Goal: Task Accomplishment & Management: Use online tool/utility

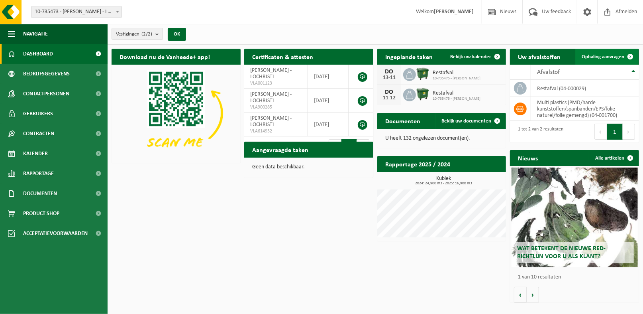
click at [588, 59] on span "Ophaling aanvragen" at bounding box center [603, 56] width 43 height 5
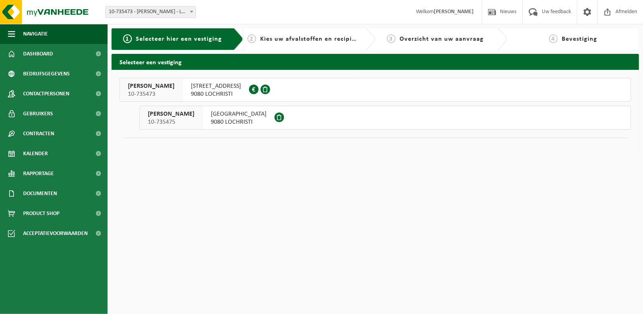
click at [154, 90] on span "10-735473" at bounding box center [151, 94] width 47 height 8
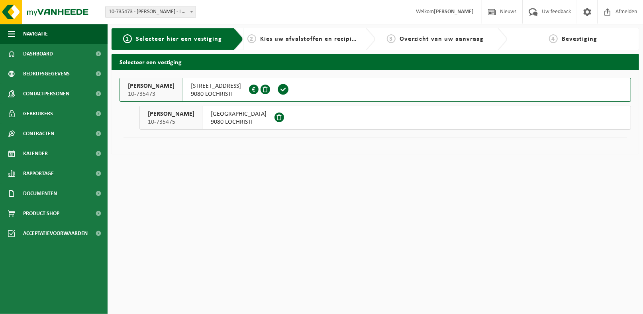
click at [219, 119] on span "9080 LOCHRISTI" at bounding box center [239, 122] width 56 height 8
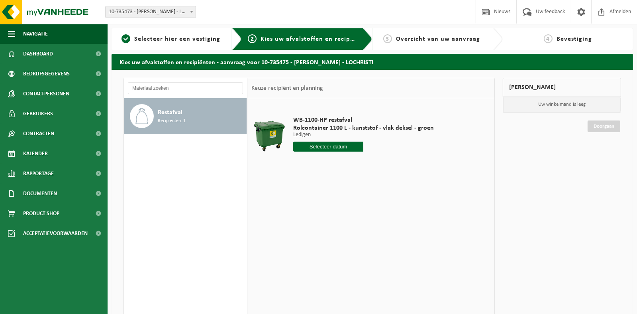
click at [343, 150] on input "text" at bounding box center [328, 147] width 71 height 10
click at [345, 215] on div "16" at bounding box center [343, 217] width 14 height 13
type input "Van 2025-10-16"
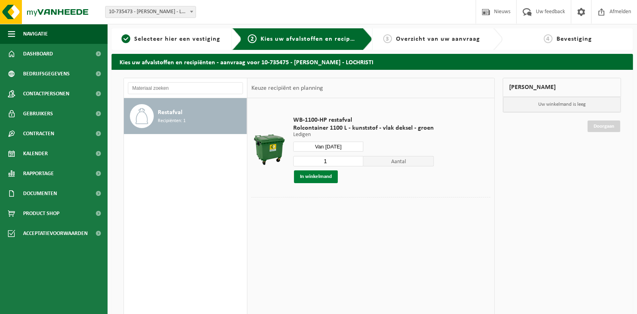
click at [325, 179] on button "In winkelmand" at bounding box center [316, 176] width 44 height 13
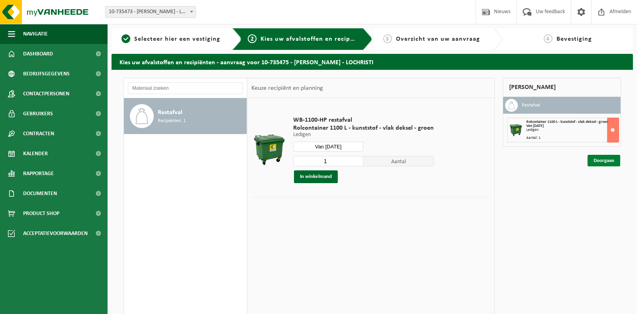
click at [600, 161] on link "Doorgaan" at bounding box center [604, 161] width 33 height 12
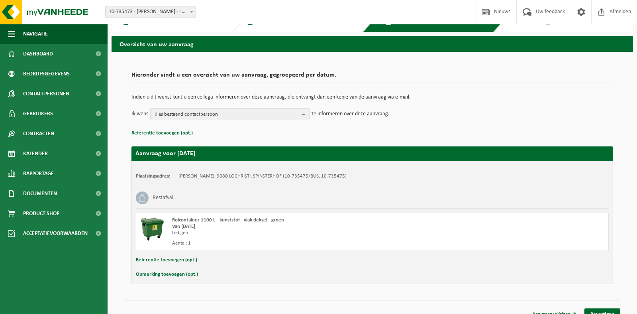
scroll to position [28, 0]
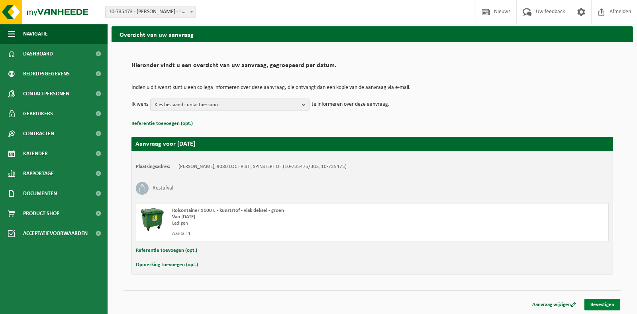
click at [592, 302] on link "Bevestigen" at bounding box center [603, 305] width 36 height 12
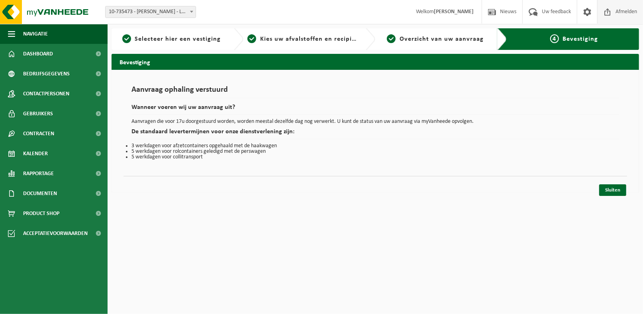
click at [622, 16] on span "Afmelden" at bounding box center [627, 12] width 26 height 24
